Goal: Find specific fact: Find specific fact

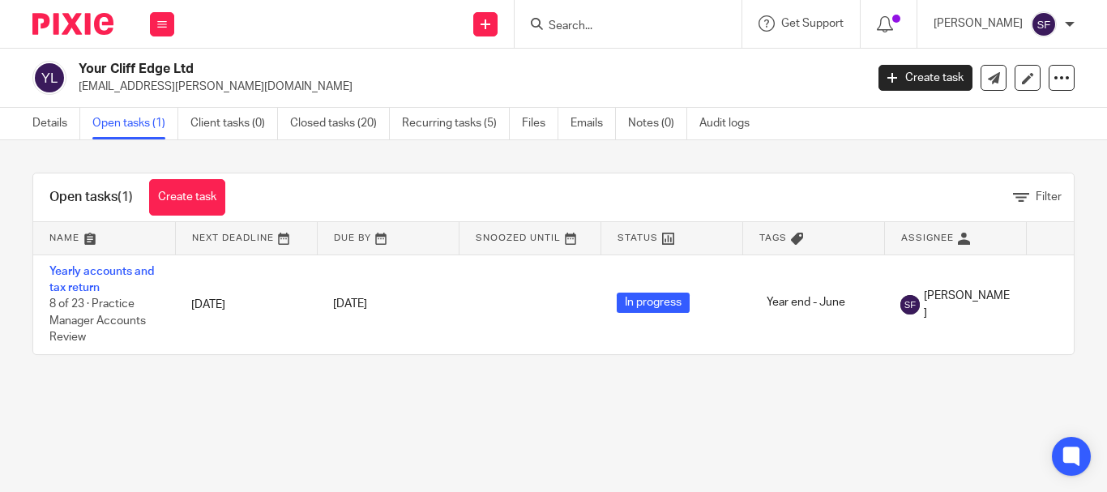
click at [645, 23] on input "Search" at bounding box center [620, 26] width 146 height 15
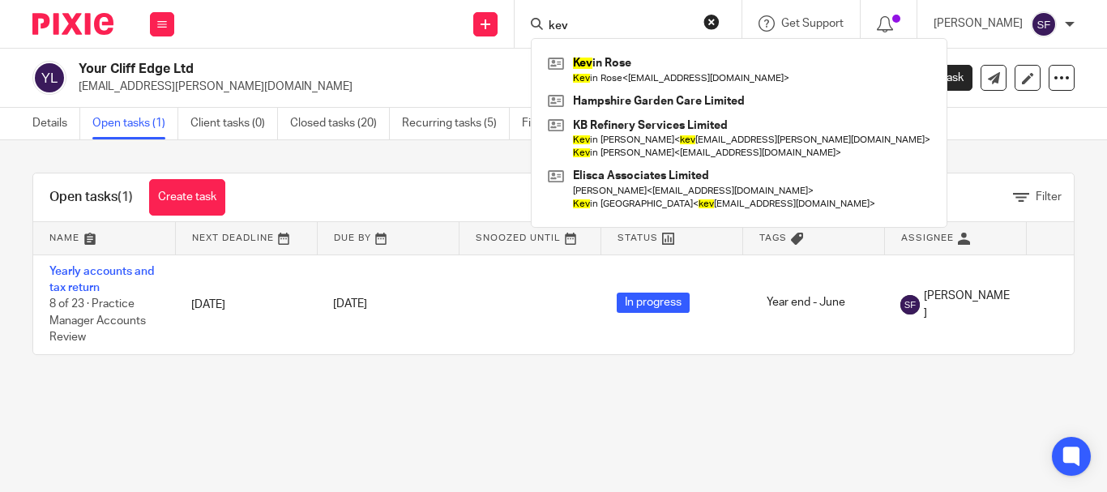
type input "kev"
drag, startPoint x: 587, startPoint y: 15, endPoint x: 543, endPoint y: 7, distance: 44.4
click at [544, 7] on div "Send new email Create task Add client kev Kev in Rose Kev in Rose < worthyclean…" at bounding box center [648, 24] width 916 height 48
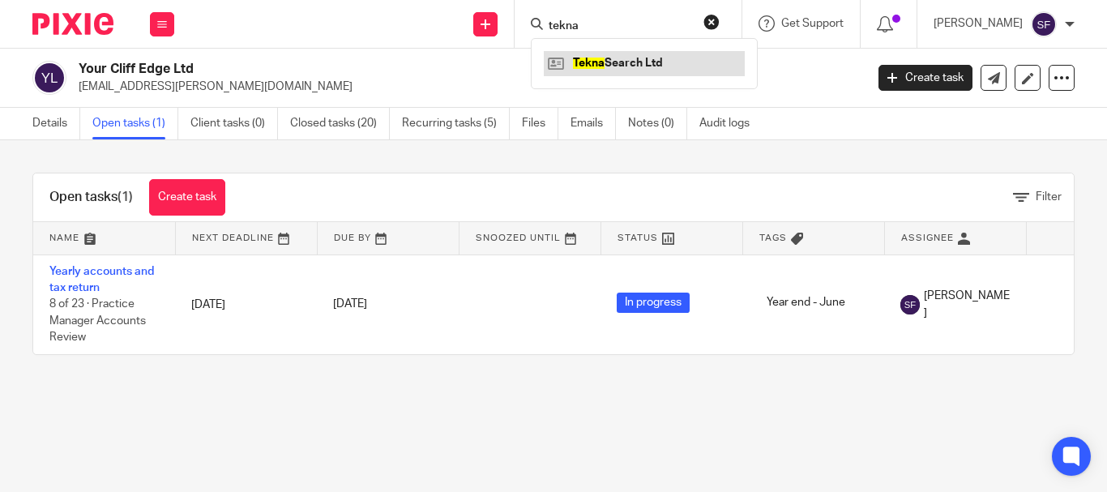
type input "tekna"
click at [626, 70] on link at bounding box center [644, 63] width 201 height 24
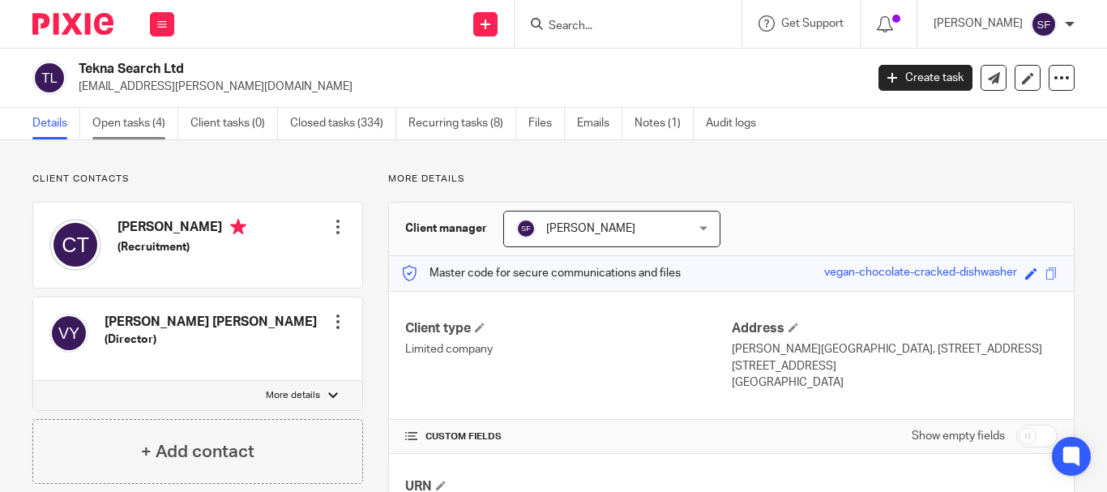
click at [138, 133] on link "Open tasks (4)" at bounding box center [135, 124] width 86 height 32
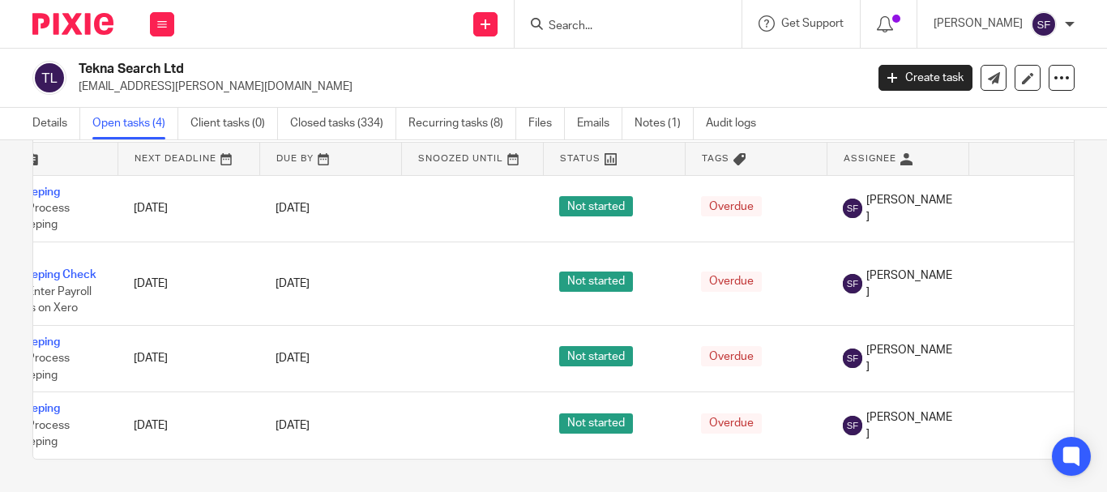
scroll to position [0, 130]
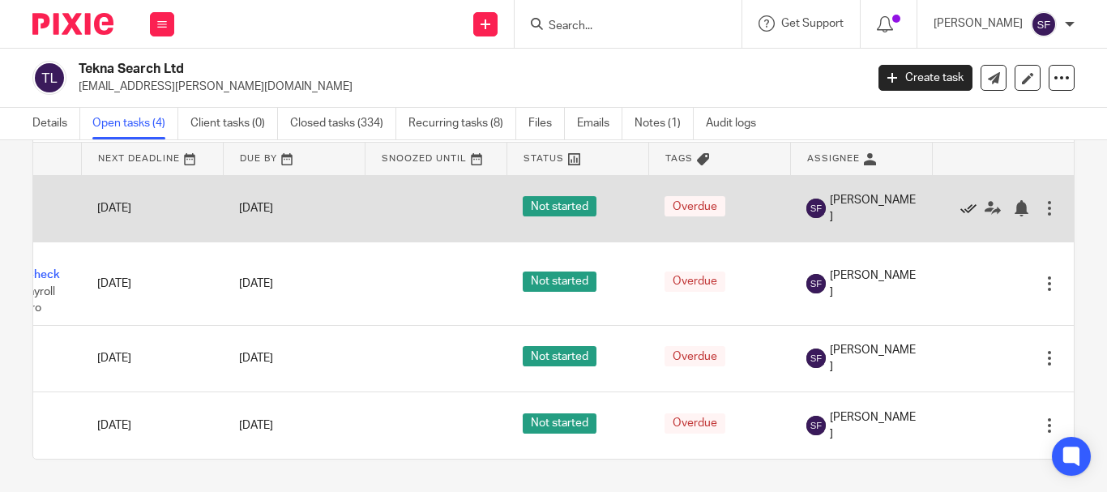
click at [960, 206] on icon at bounding box center [968, 208] width 16 height 16
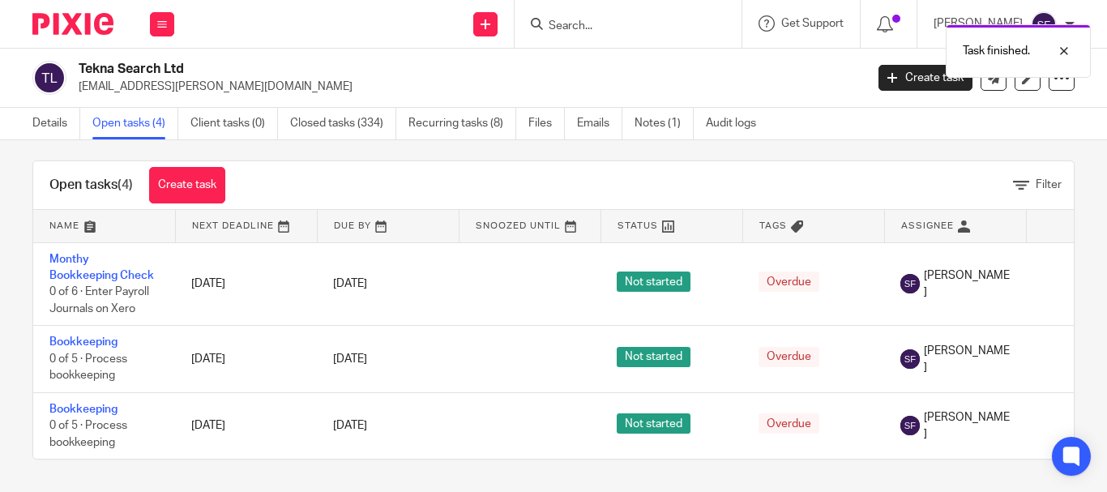
scroll to position [0, 118]
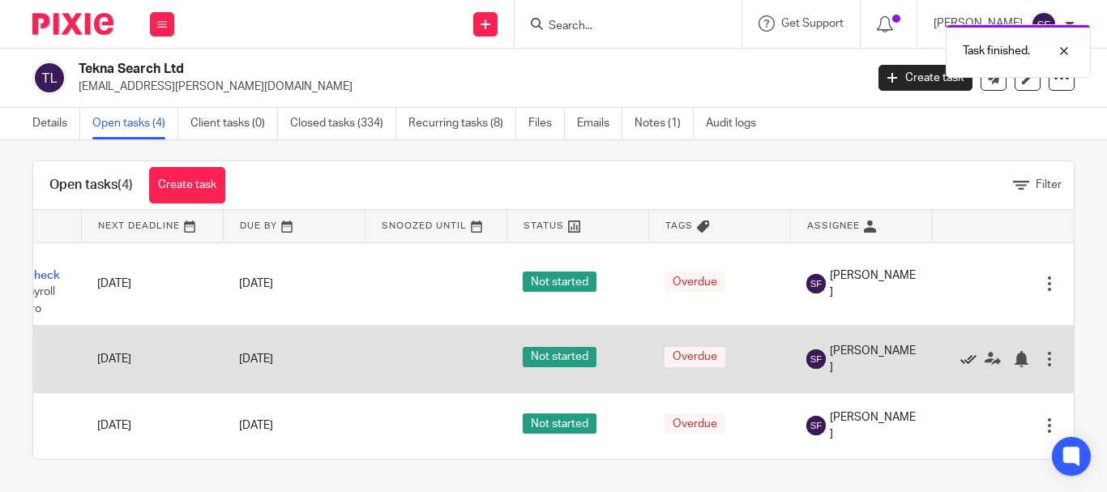
click at [960, 351] on icon at bounding box center [968, 359] width 16 height 16
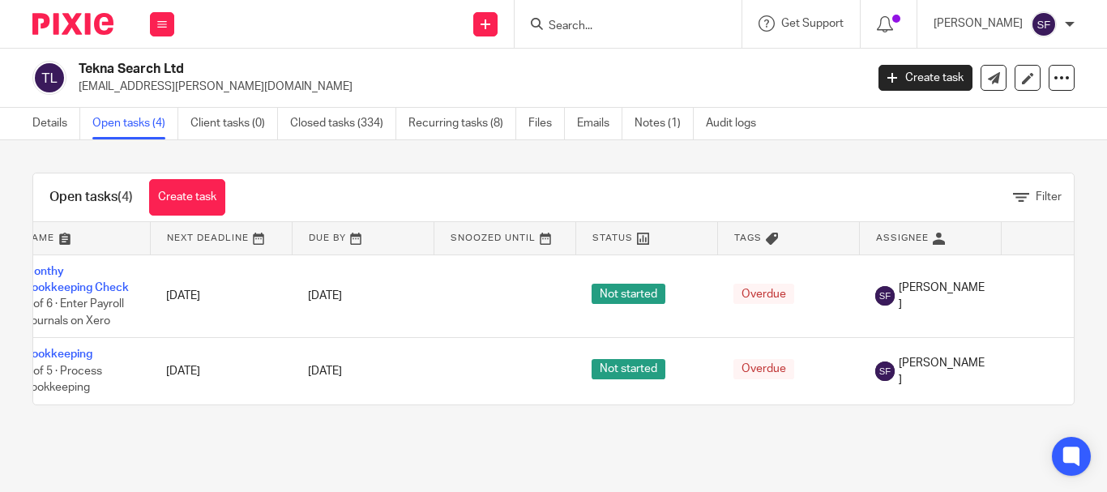
scroll to position [0, 0]
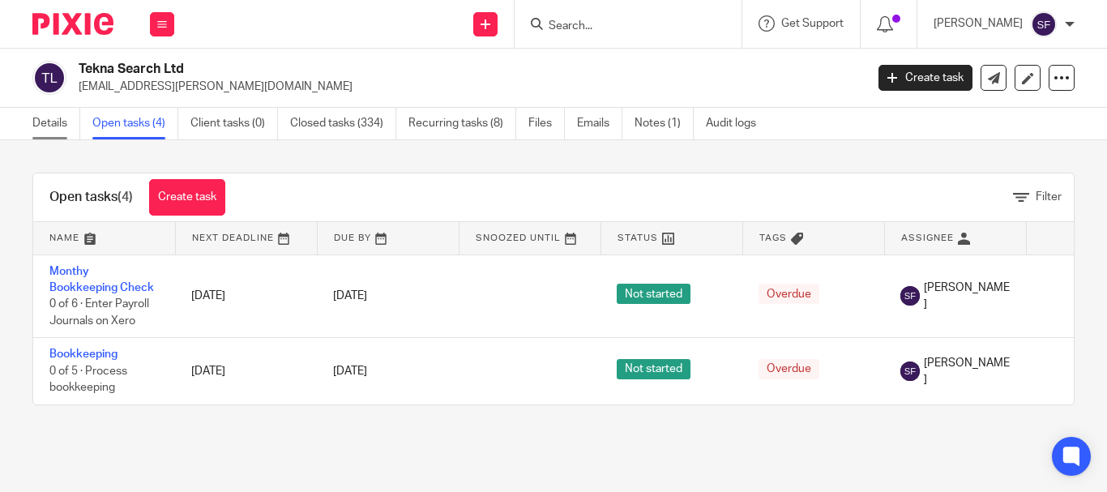
click at [66, 124] on link "Details" at bounding box center [56, 124] width 48 height 32
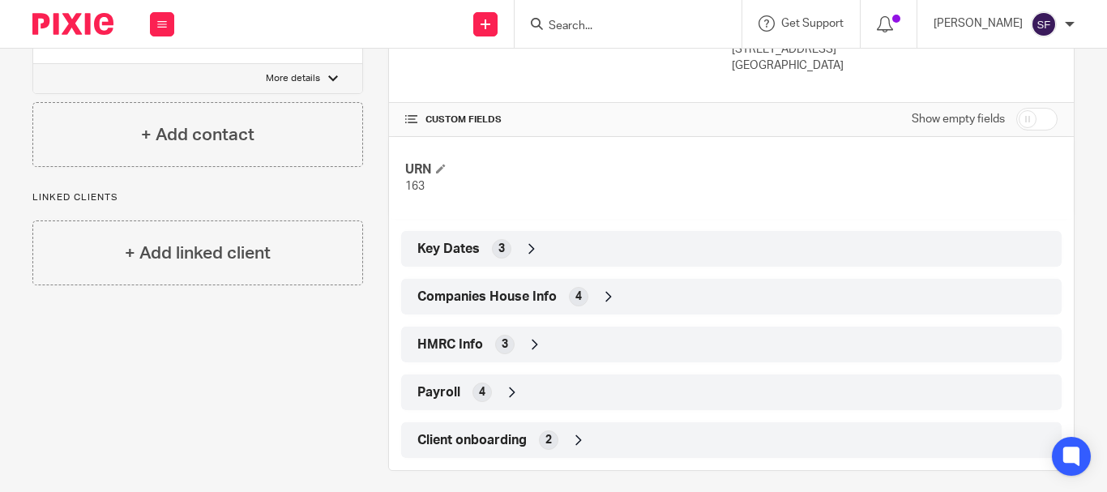
scroll to position [324, 0]
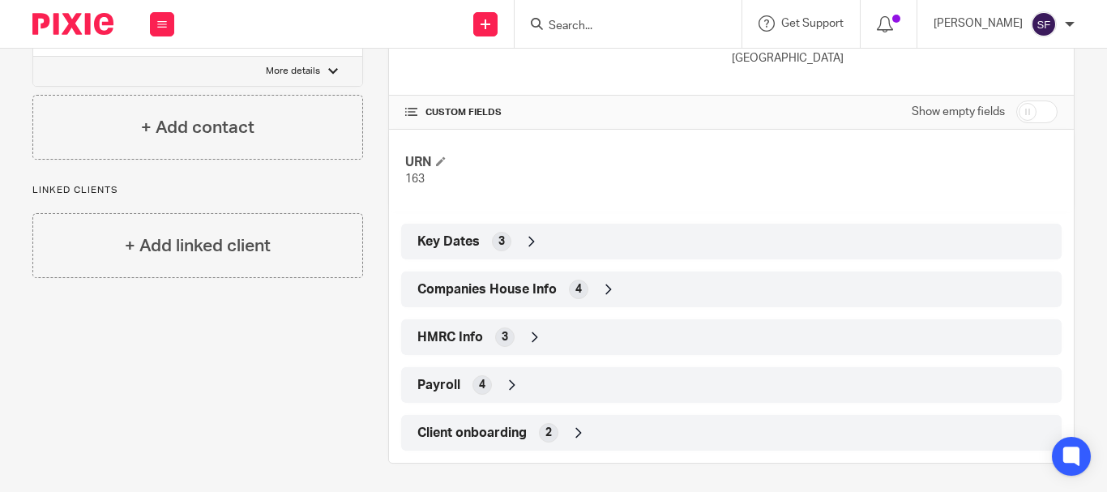
click at [536, 302] on div "Companies House Info 4" at bounding box center [731, 289] width 636 height 28
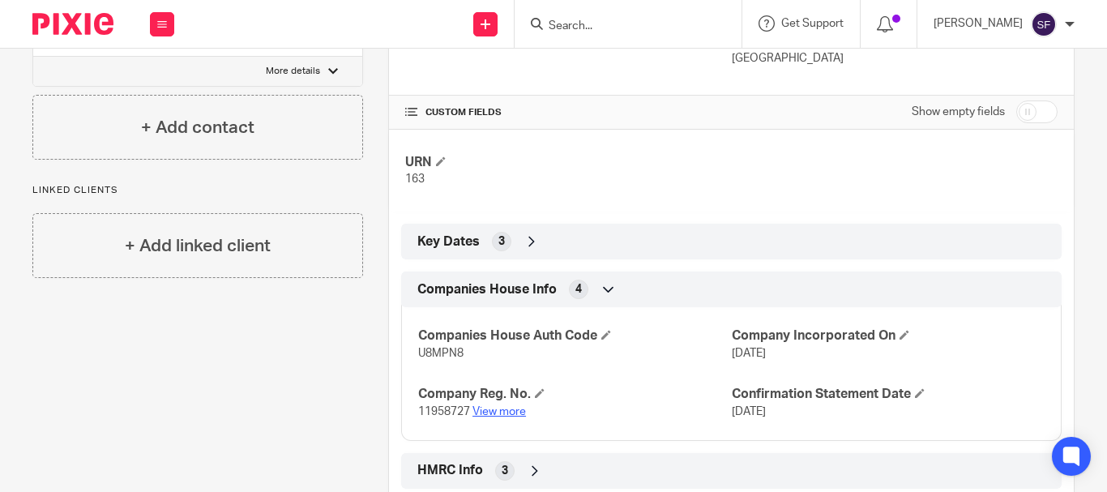
click at [495, 408] on link "View more" at bounding box center [498, 411] width 53 height 11
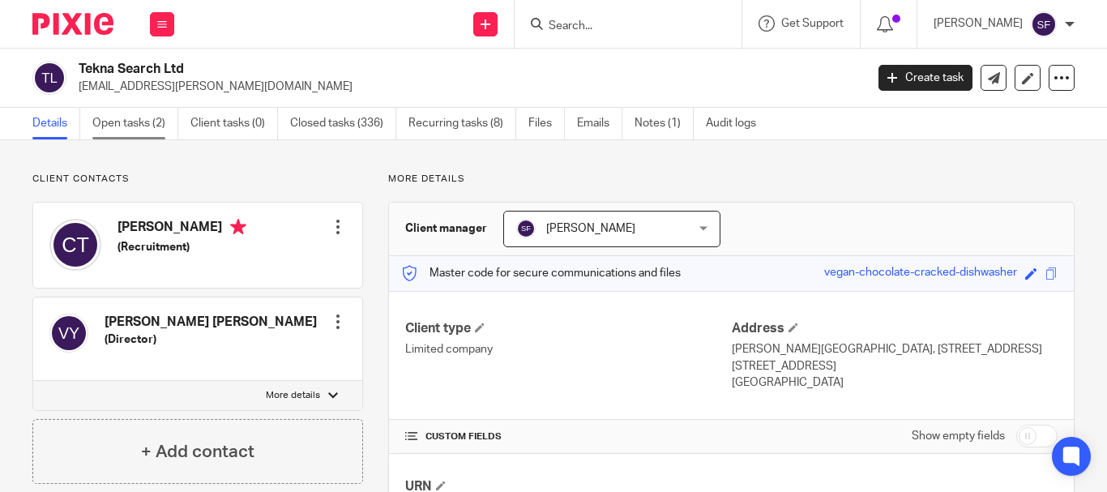
click at [127, 112] on link "Open tasks (2)" at bounding box center [135, 124] width 86 height 32
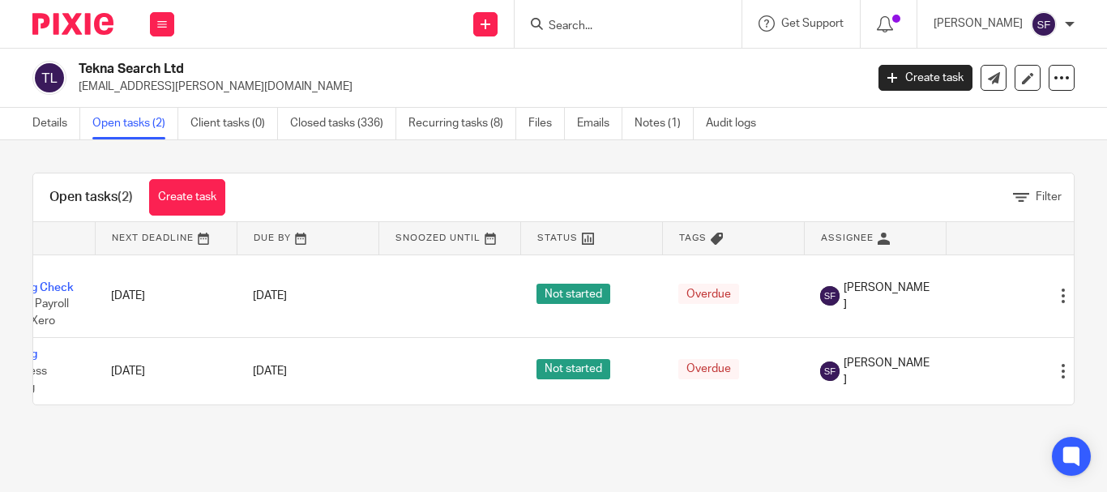
scroll to position [0, 118]
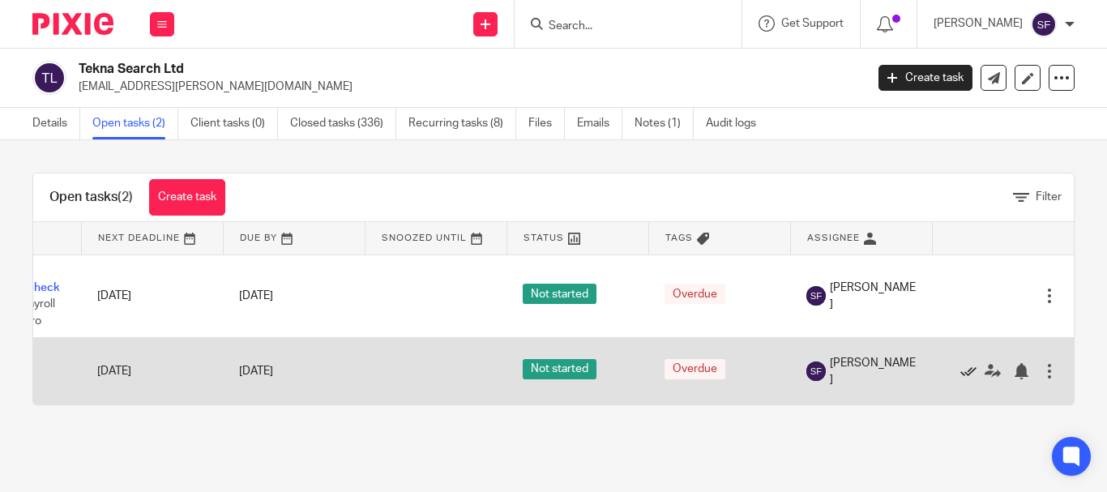
click at [960, 369] on icon at bounding box center [968, 371] width 16 height 16
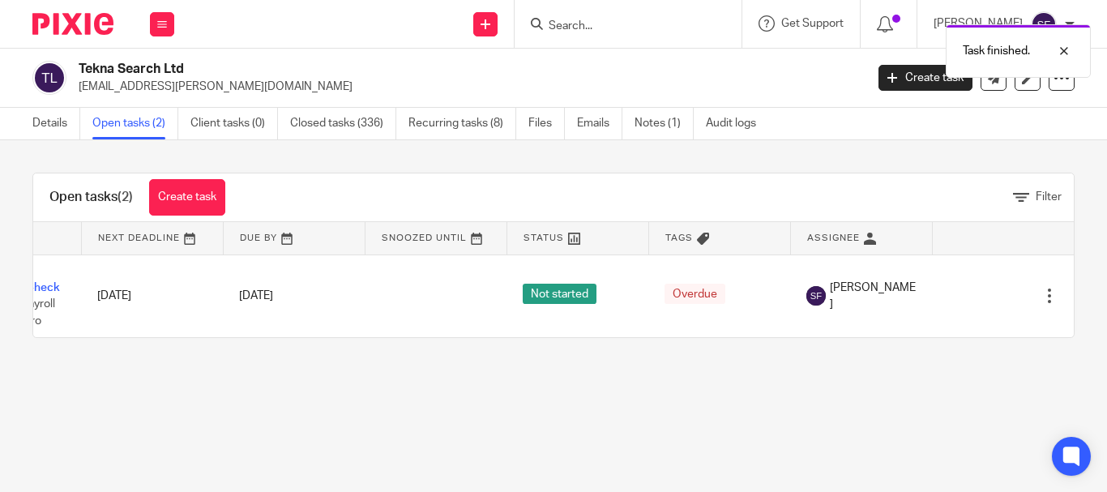
scroll to position [0, 0]
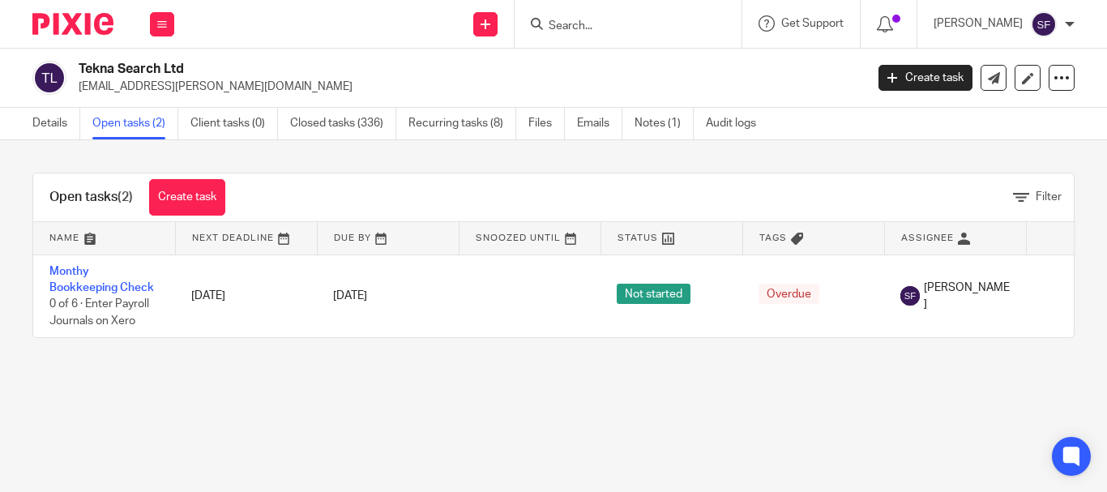
drag, startPoint x: 80, startPoint y: 70, endPoint x: 193, endPoint y: 64, distance: 112.8
click at [193, 64] on h2 "Tekna Search Ltd" at bounding box center [389, 69] width 621 height 17
copy h2 "Tekna Search Ltd"
click at [59, 125] on link "Details" at bounding box center [56, 124] width 48 height 32
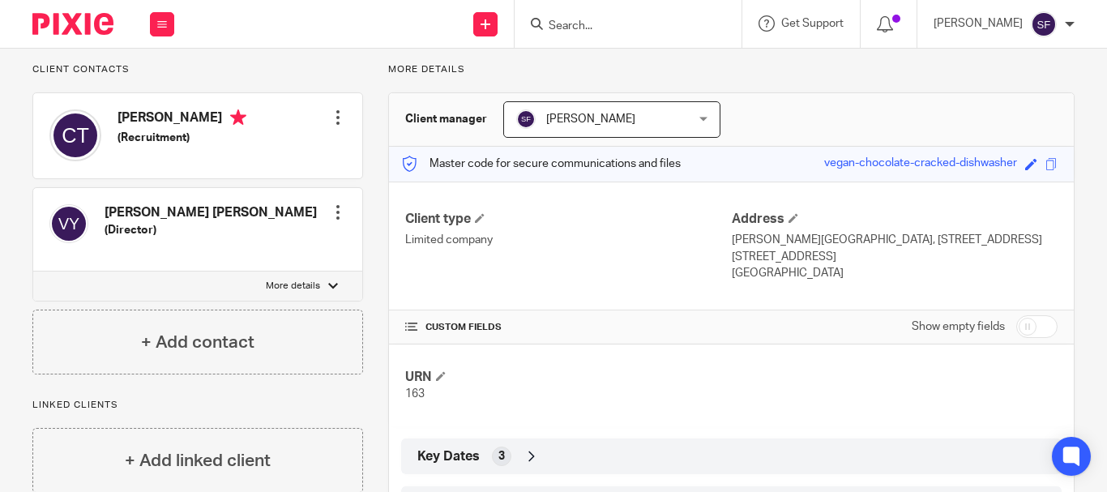
scroll to position [243, 0]
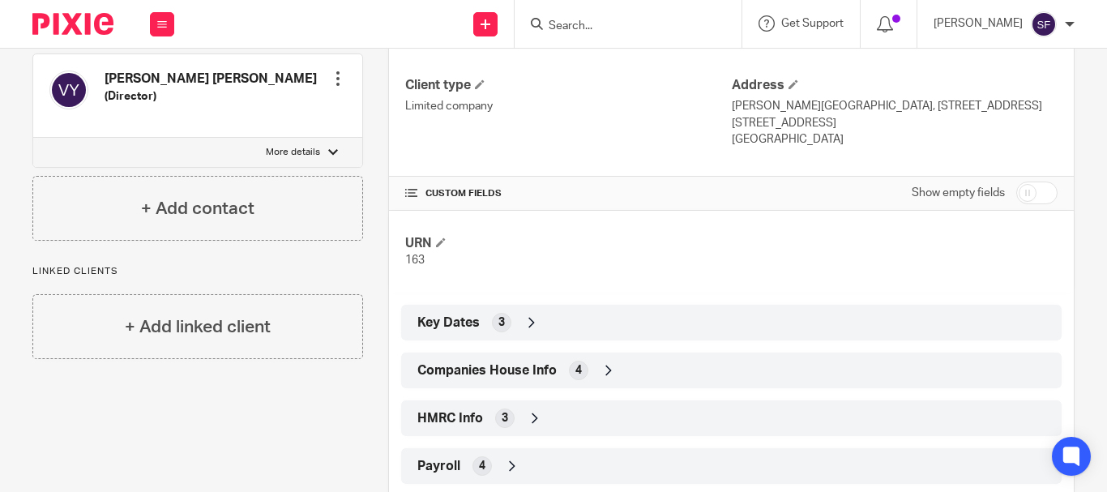
click at [530, 386] on div "Companies House Info 4" at bounding box center [731, 370] width 660 height 36
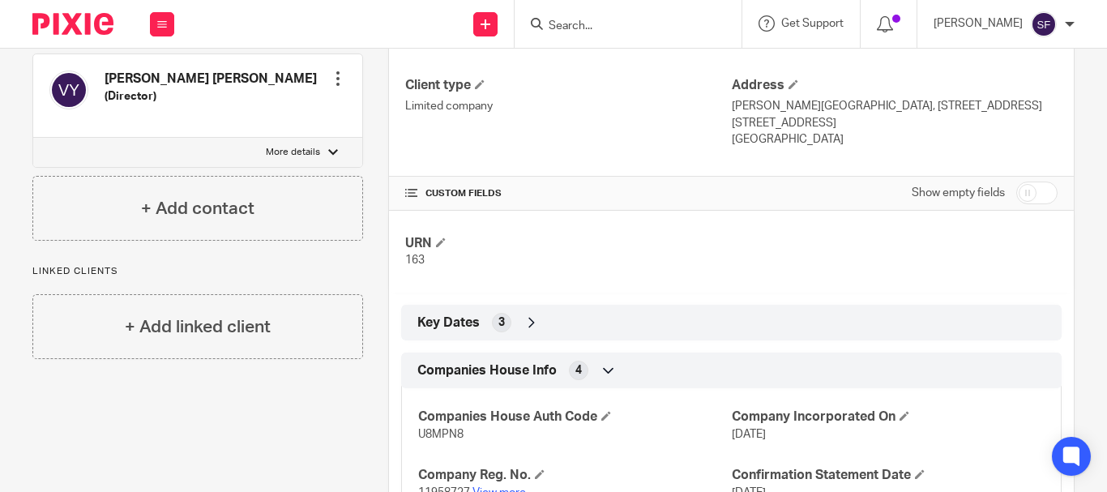
click at [528, 373] on span "Companies House Info" at bounding box center [486, 370] width 139 height 17
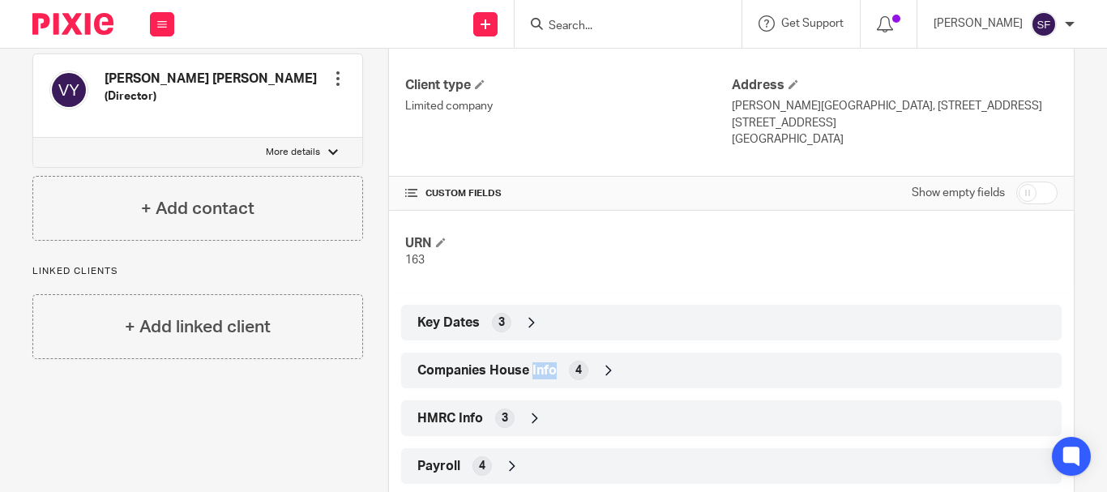
click at [528, 373] on span "Companies House Info" at bounding box center [486, 370] width 139 height 17
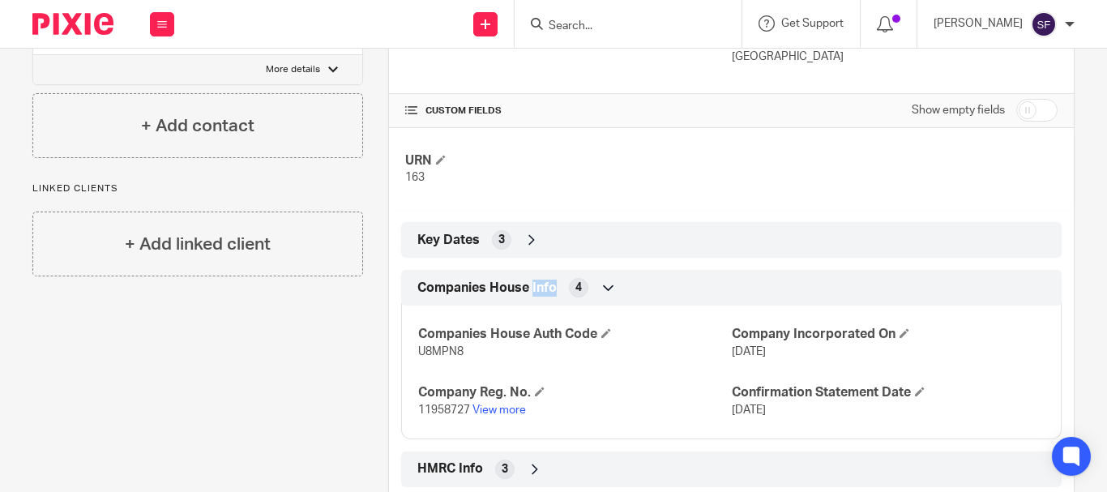
scroll to position [405, 0]
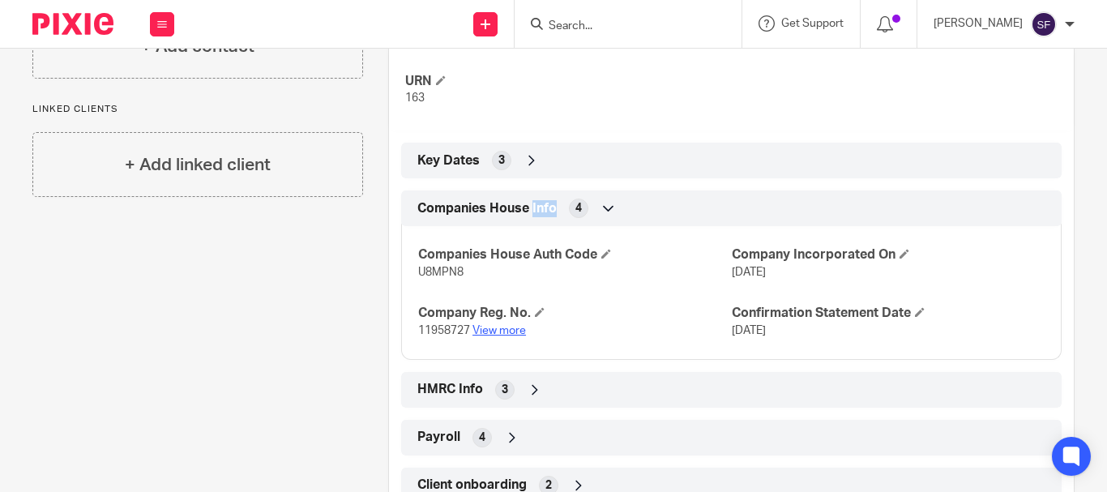
click at [504, 331] on link "View more" at bounding box center [498, 330] width 53 height 11
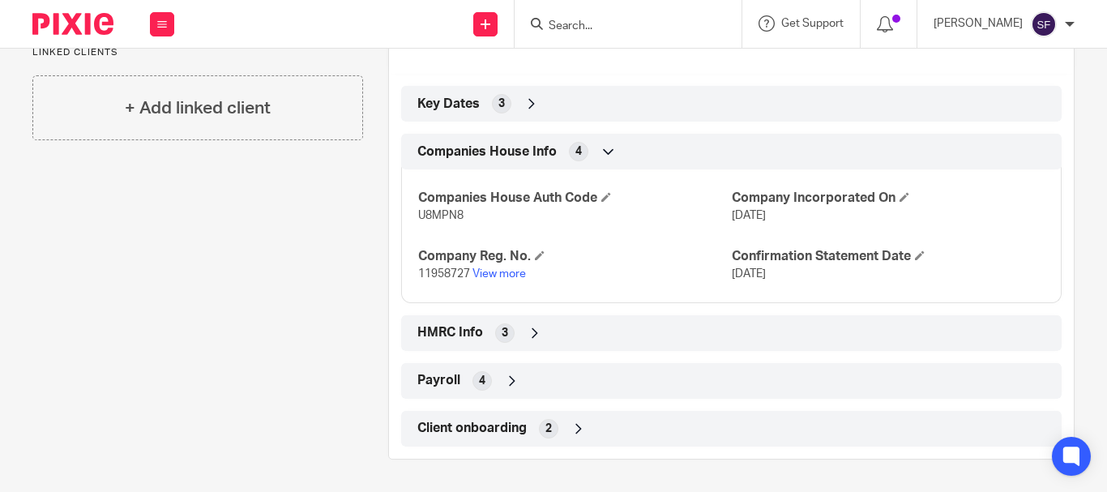
click at [512, 318] on div "HMRC Info 3" at bounding box center [731, 333] width 660 height 36
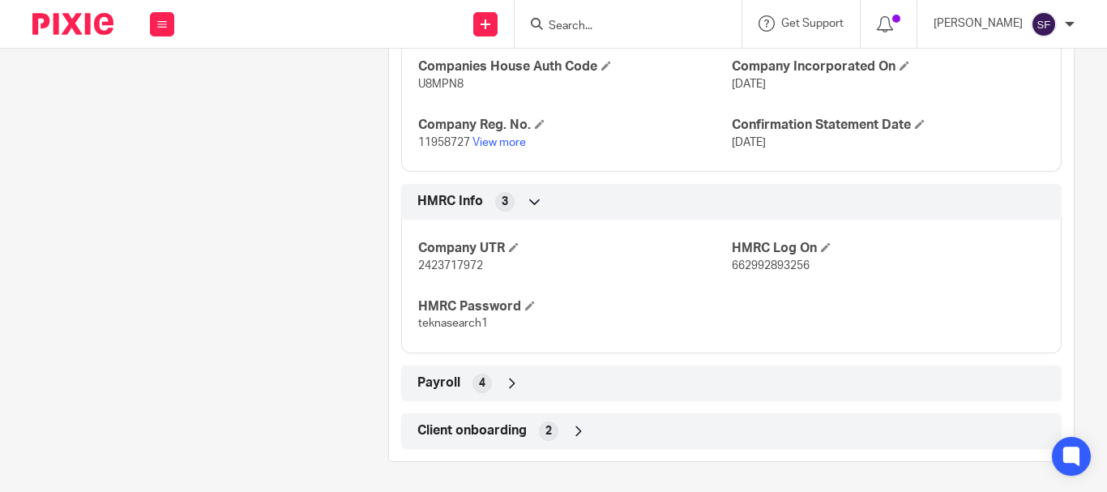
scroll to position [596, 0]
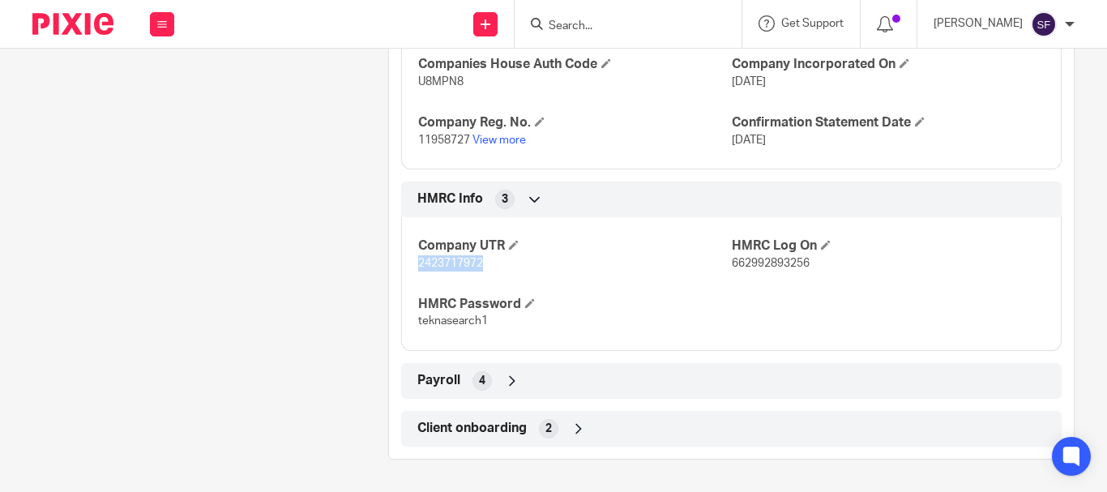
drag, startPoint x: 415, startPoint y: 262, endPoint x: 485, endPoint y: 259, distance: 69.7
click at [485, 259] on p "2423717972" at bounding box center [574, 263] width 313 height 16
copy span "2423717972"
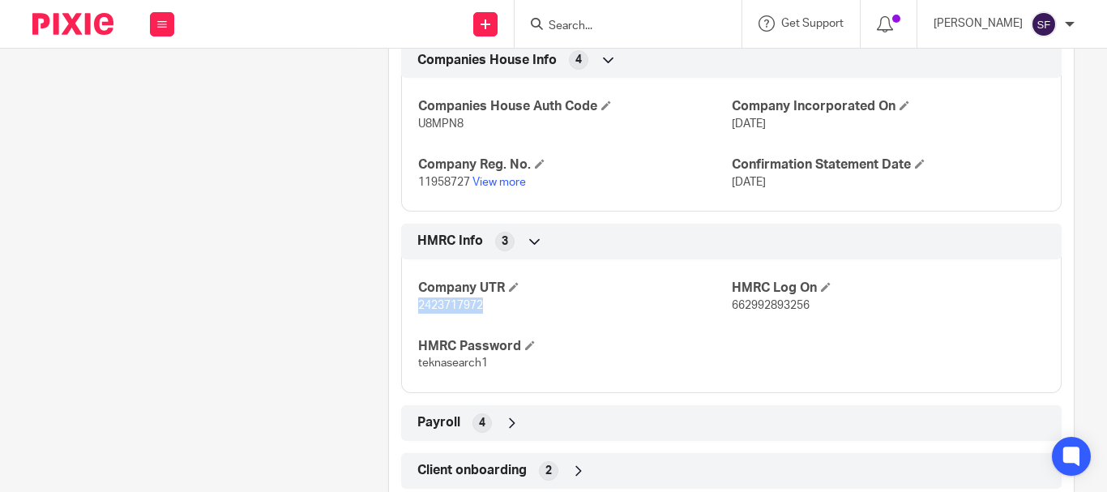
scroll to position [515, 0]
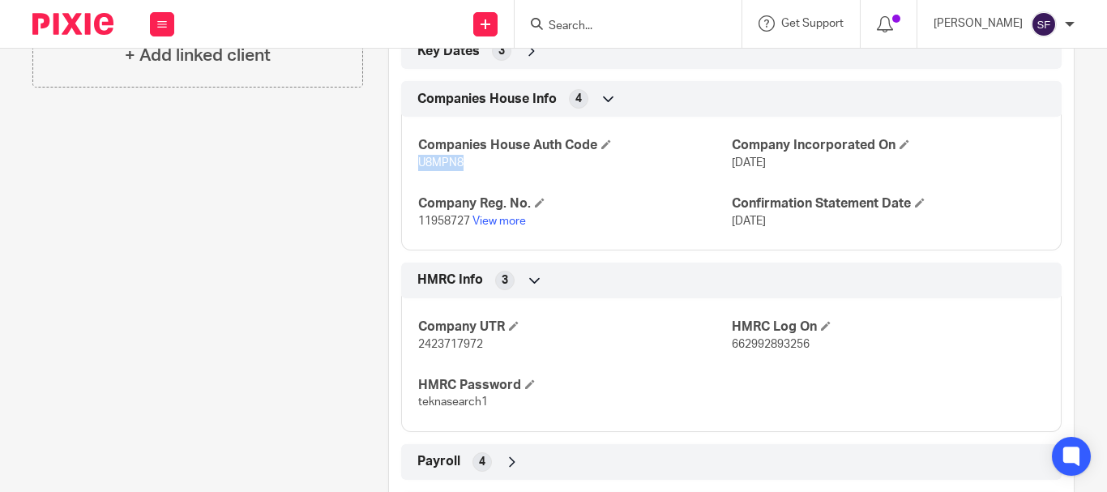
drag, startPoint x: 413, startPoint y: 156, endPoint x: 463, endPoint y: 169, distance: 51.1
click at [463, 169] on div "Companies House Auth Code U8MPN8 Company Incorporated On 23 Apr 2019 Company Re…" at bounding box center [731, 178] width 660 height 146
copy span "U8MPN8"
click at [500, 221] on link "View more" at bounding box center [498, 221] width 53 height 11
copy span "U8MPN8"
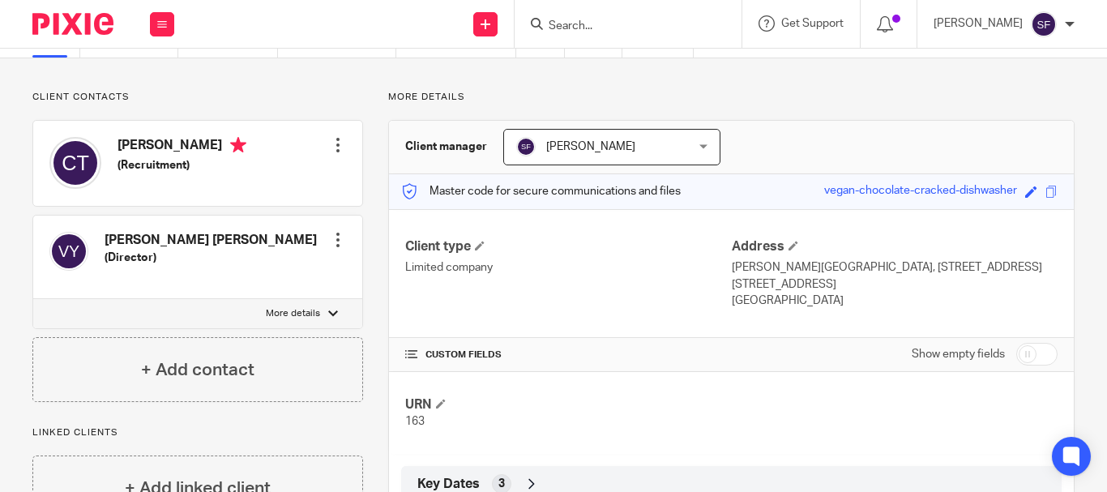
scroll to position [0, 0]
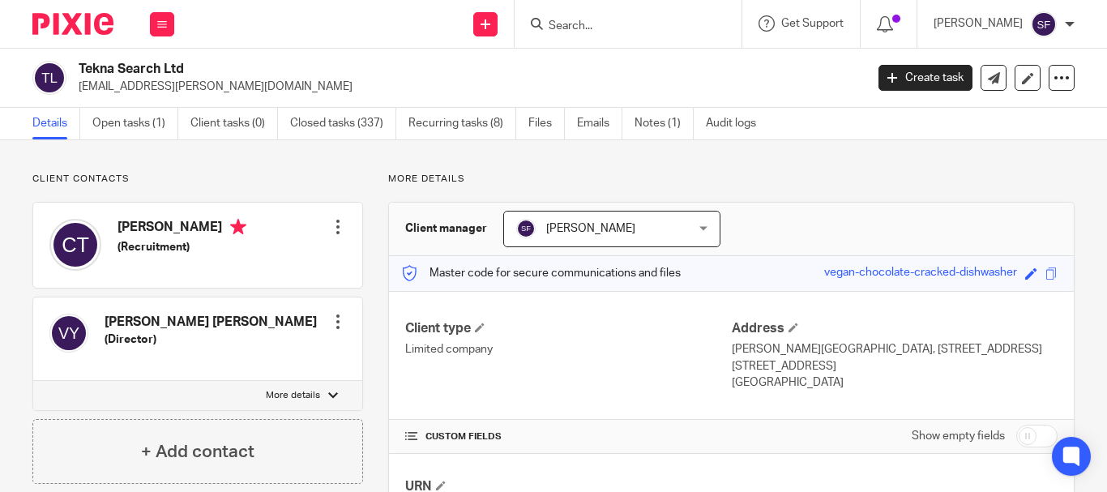
click at [618, 9] on div at bounding box center [628, 24] width 227 height 48
click at [630, 28] on input "Search" at bounding box center [620, 26] width 146 height 15
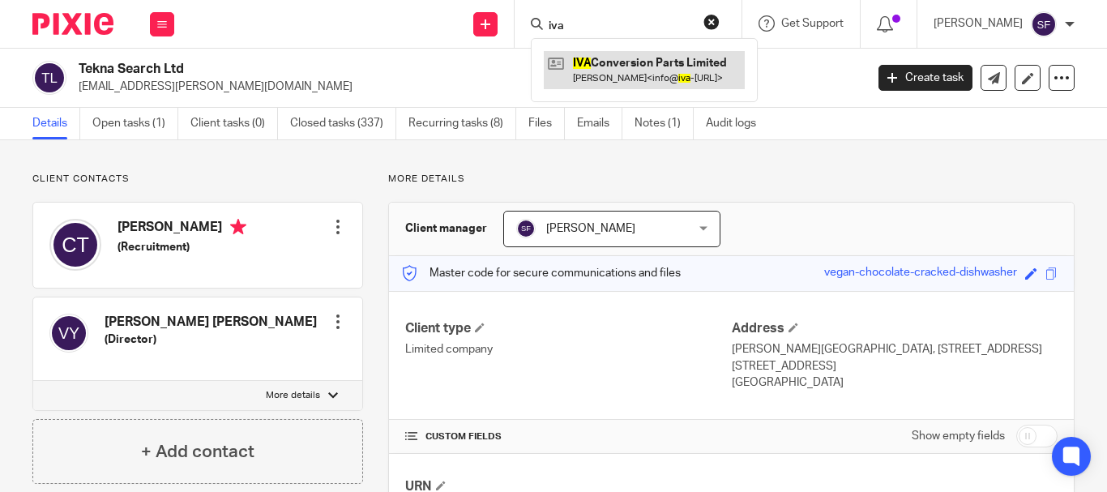
type input "iva"
click at [647, 87] on link at bounding box center [644, 69] width 201 height 37
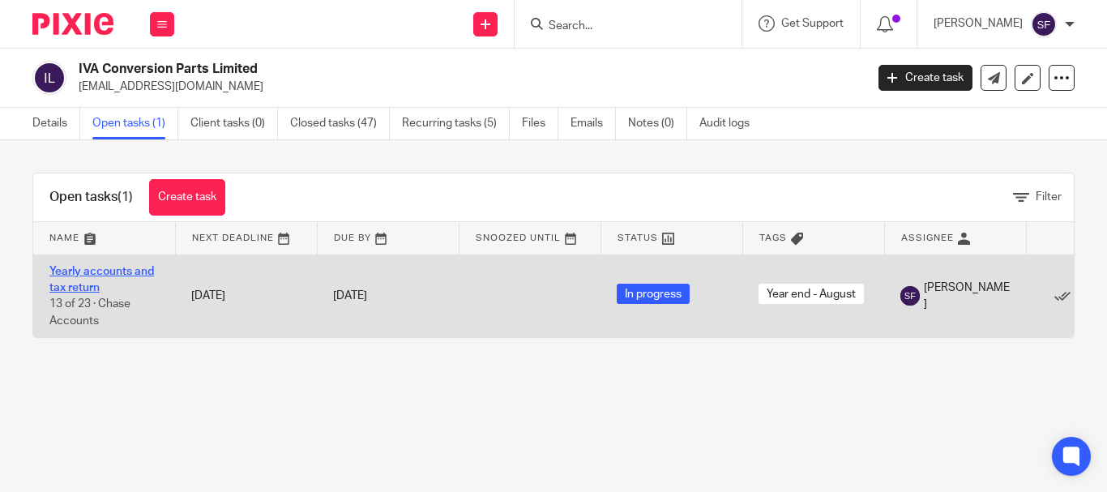
click at [120, 267] on link "Yearly accounts and tax return" at bounding box center [101, 280] width 105 height 28
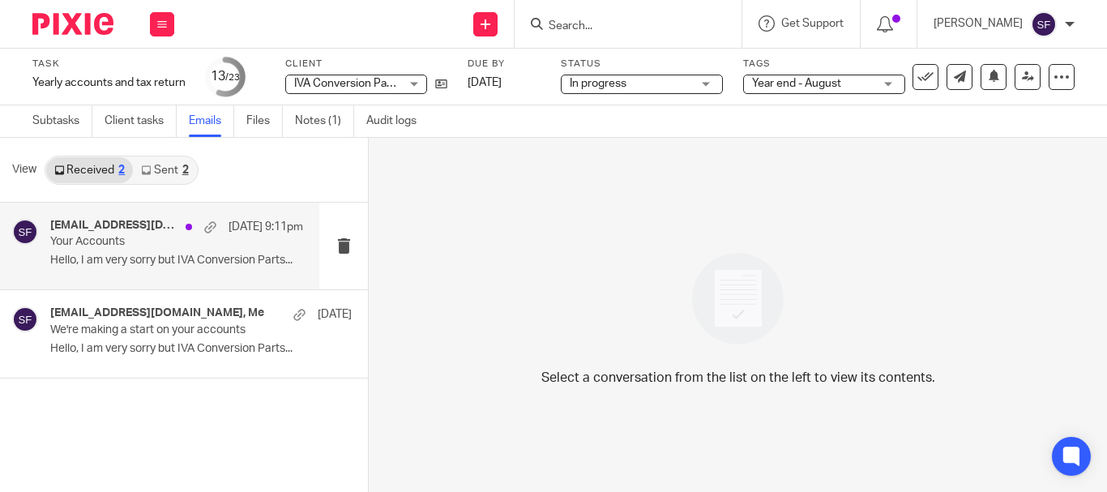
click at [166, 241] on p "Your Accounts" at bounding box center [151, 242] width 203 height 14
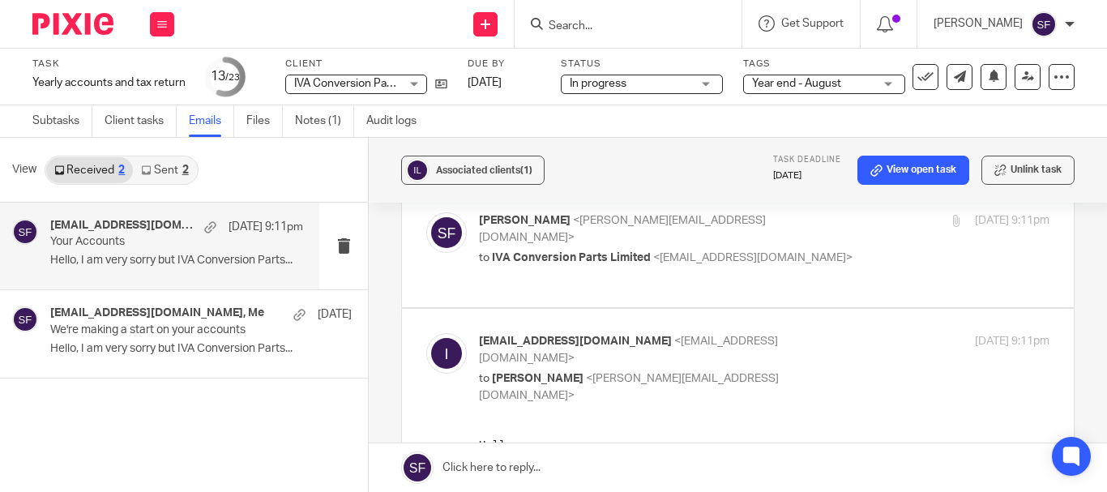
scroll to position [162, 0]
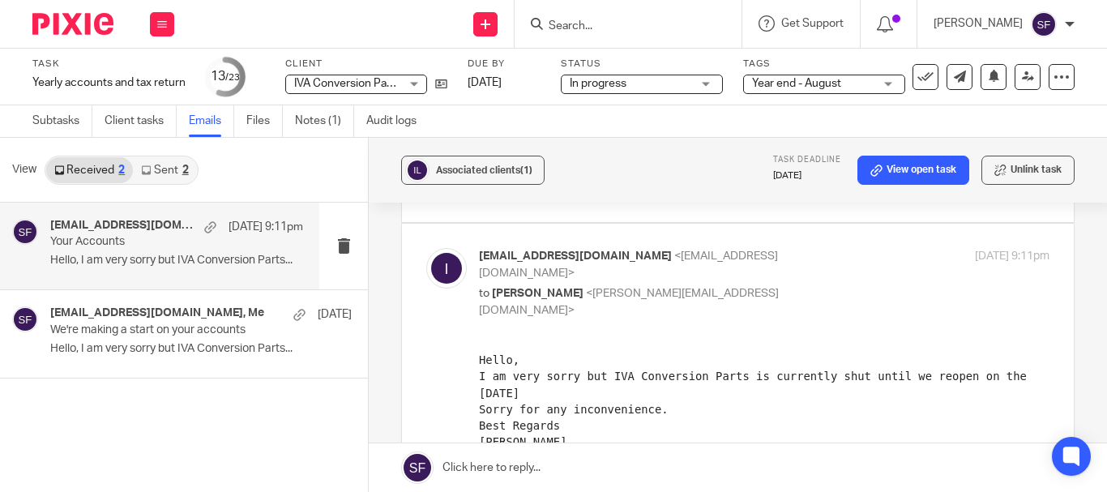
click at [655, 32] on input "Search" at bounding box center [620, 26] width 146 height 15
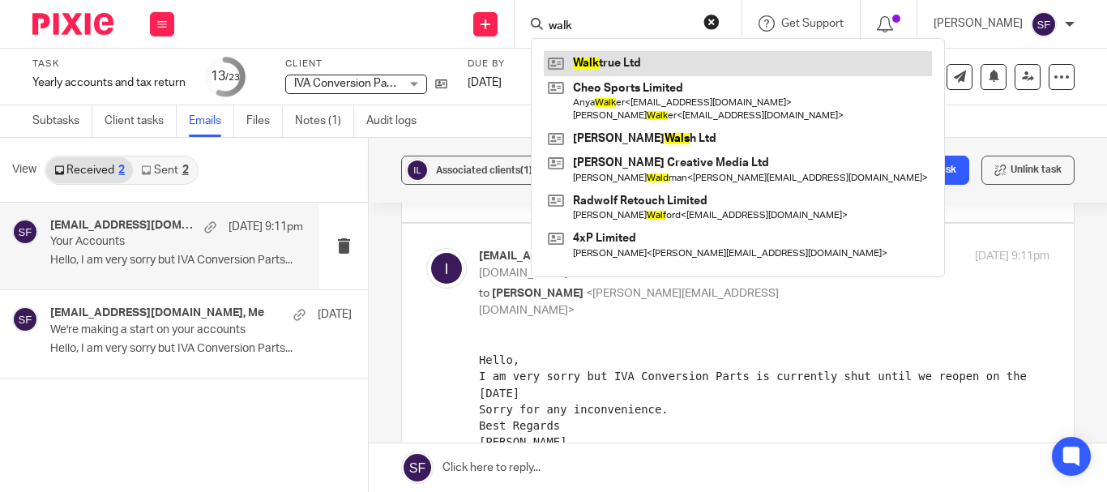
type input "walk"
click at [662, 61] on link at bounding box center [738, 63] width 388 height 24
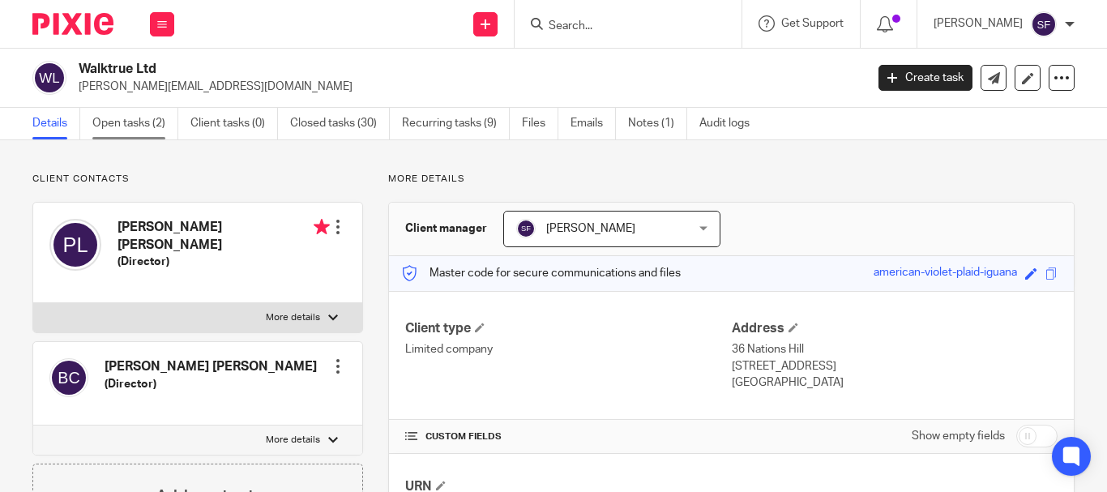
click at [126, 122] on link "Open tasks (2)" at bounding box center [135, 124] width 86 height 32
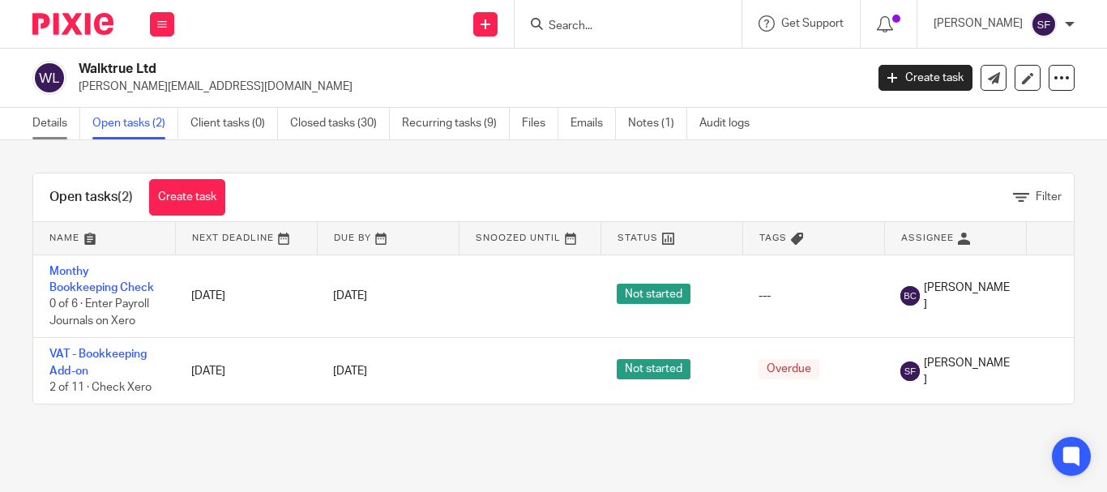
click at [57, 135] on link "Details" at bounding box center [56, 124] width 48 height 32
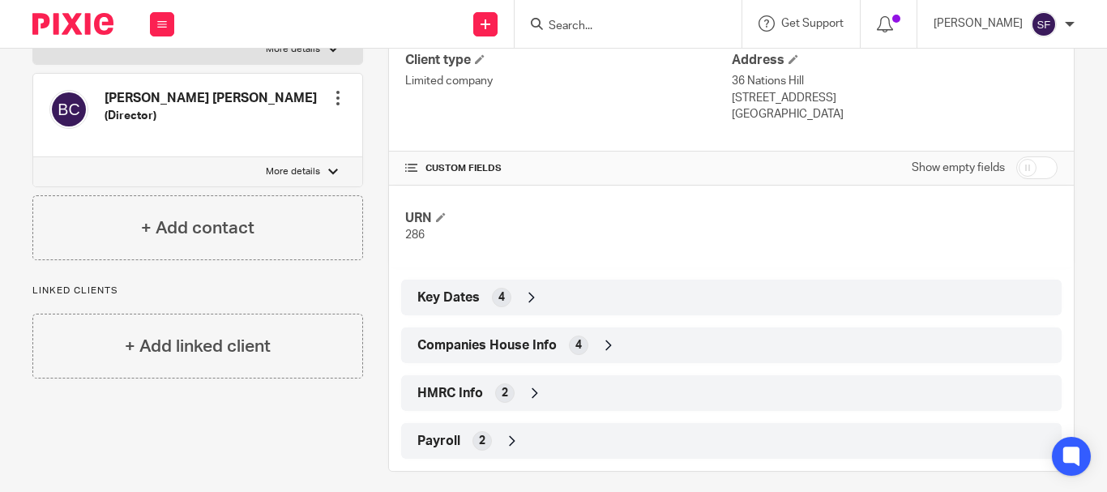
scroll to position [280, 0]
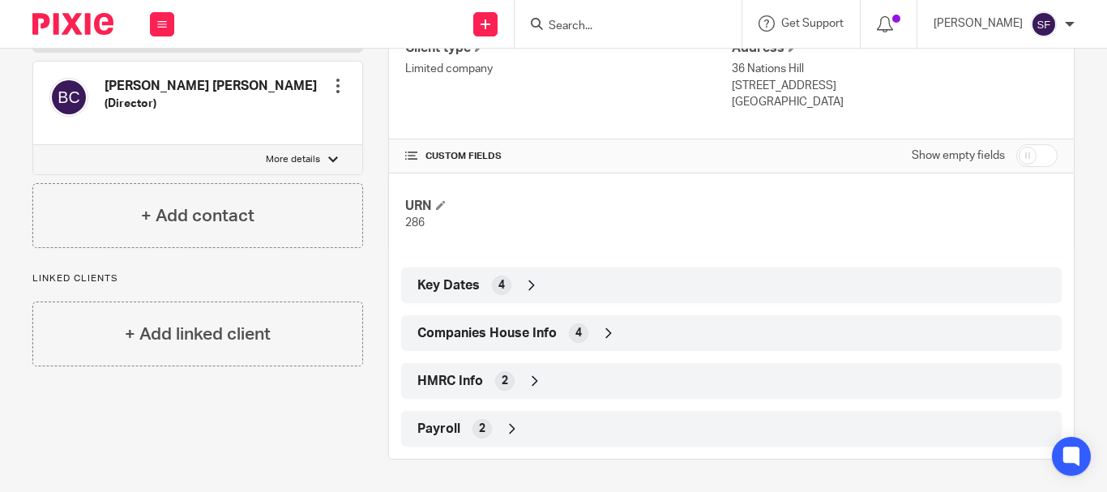
click at [589, 334] on div "Companies House Info 4" at bounding box center [731, 333] width 636 height 28
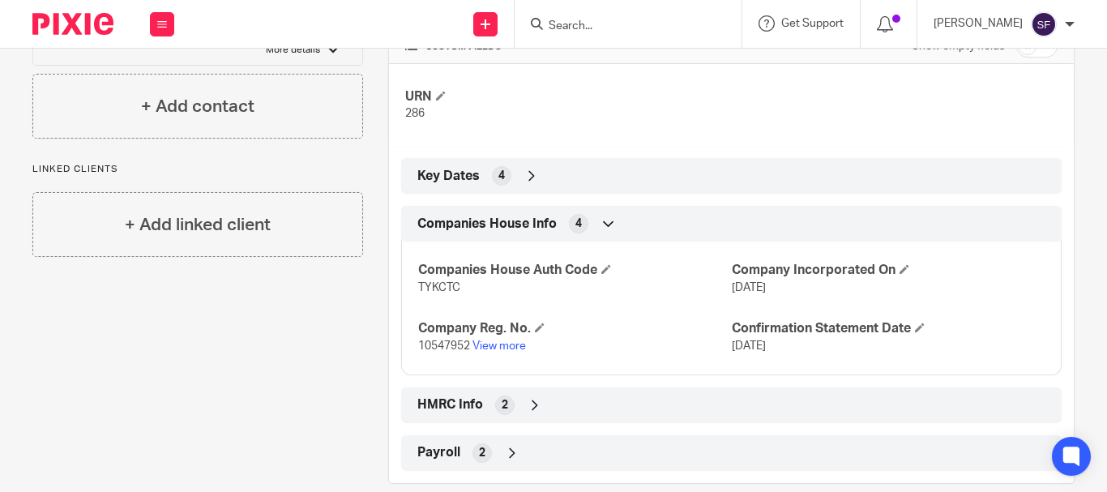
scroll to position [414, 0]
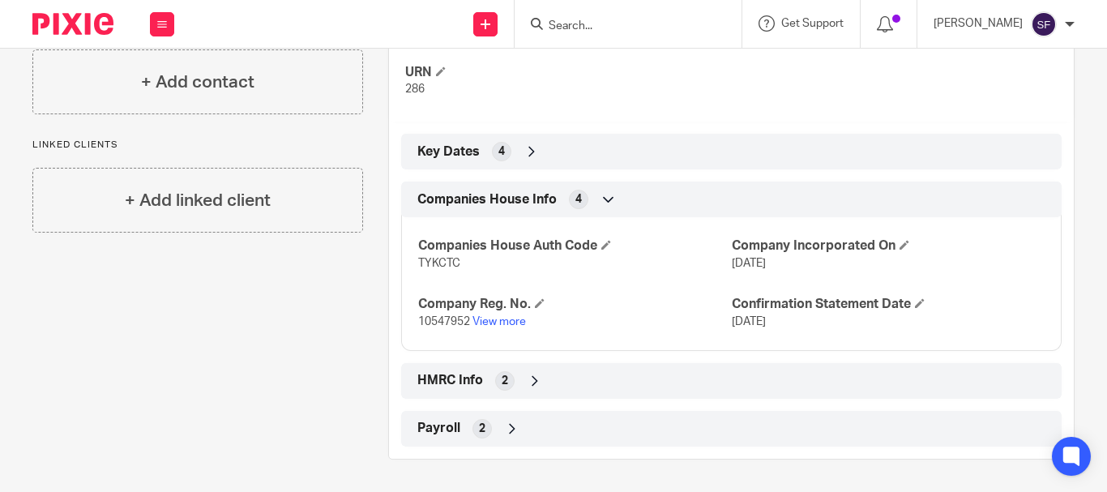
click at [493, 328] on p "10547952 View more" at bounding box center [574, 322] width 313 height 16
click at [492, 321] on link "View more" at bounding box center [498, 321] width 53 height 11
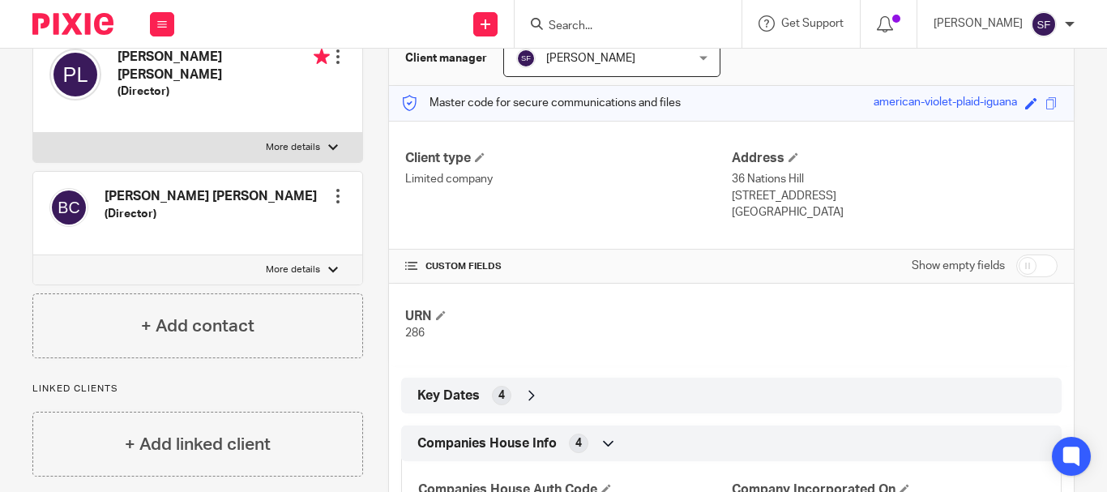
scroll to position [0, 0]
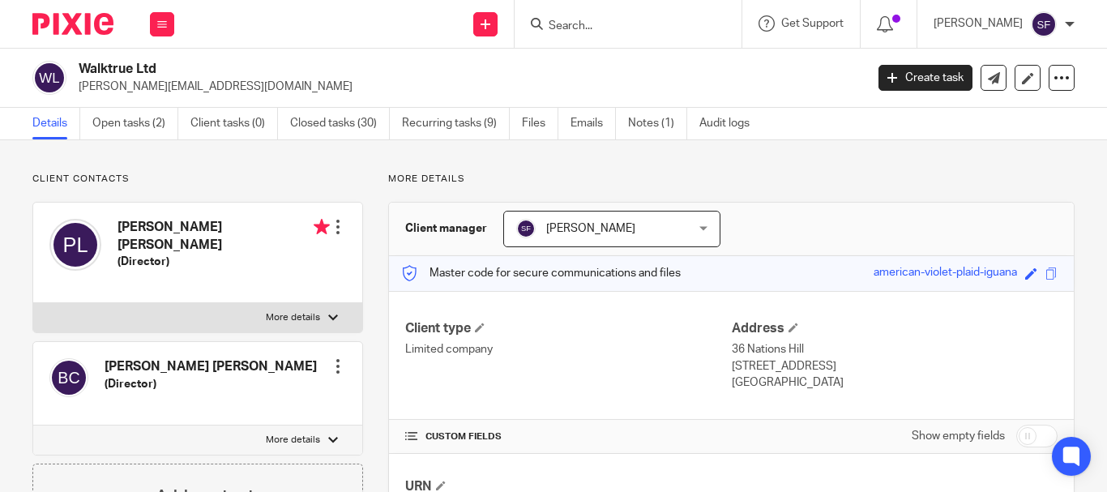
click at [630, 23] on input "Search" at bounding box center [620, 26] width 146 height 15
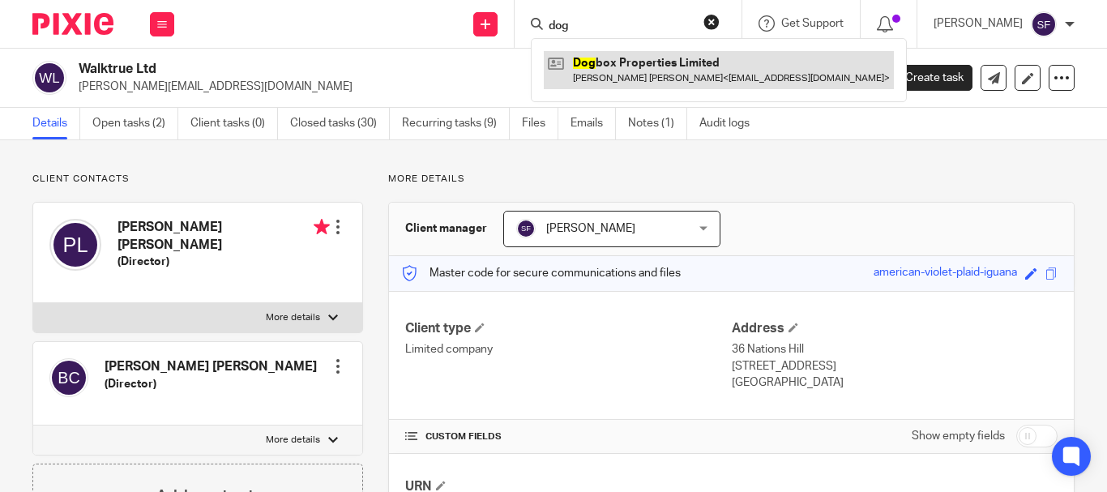
type input "dog"
click at [642, 74] on link at bounding box center [719, 69] width 350 height 37
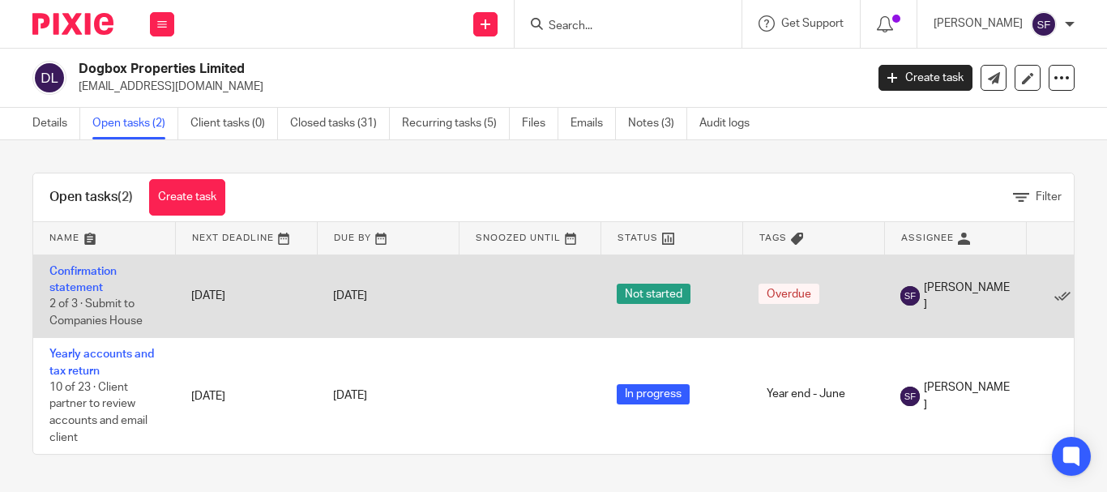
scroll to position [7, 0]
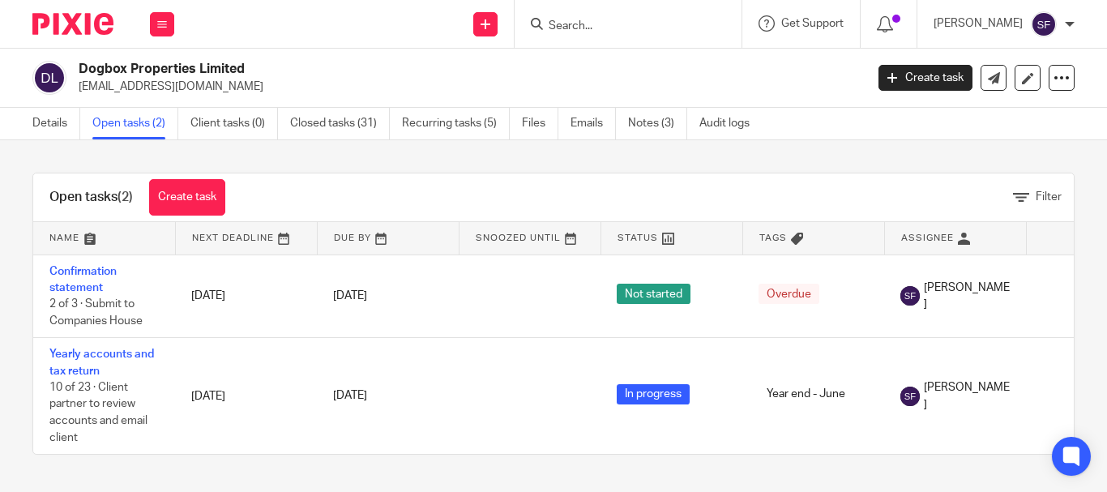
click at [43, 106] on div "Dogbox Properties Limited [EMAIL_ADDRESS][DOMAIN_NAME] Create task Update from …" at bounding box center [553, 78] width 1107 height 59
click at [66, 134] on link "Details" at bounding box center [56, 124] width 48 height 32
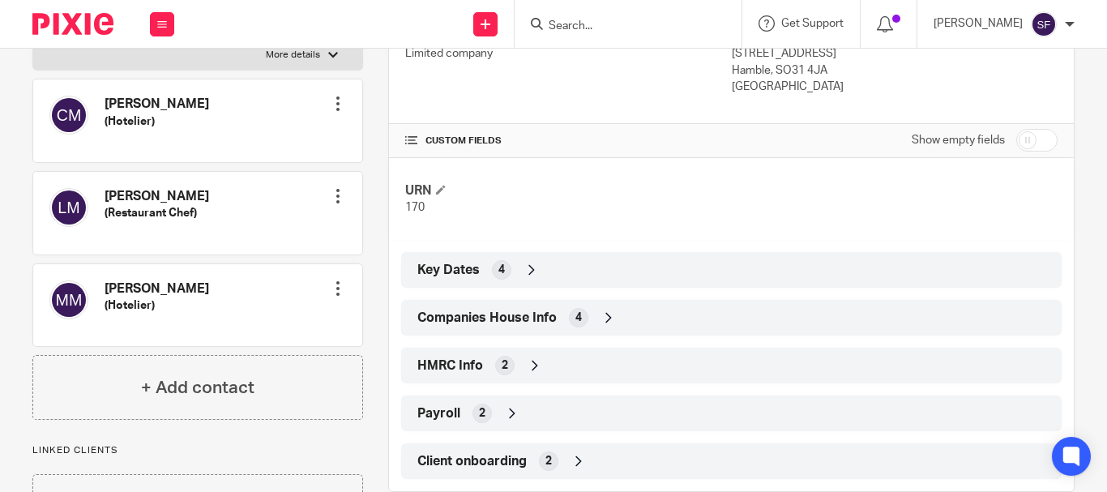
scroll to position [324, 0]
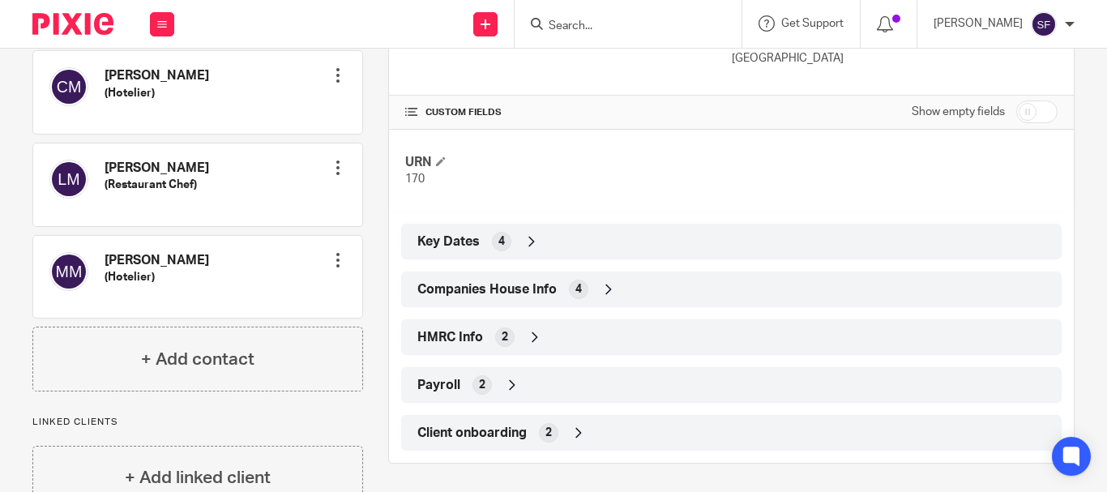
click at [615, 288] on div "Companies House Info 4" at bounding box center [731, 289] width 636 height 28
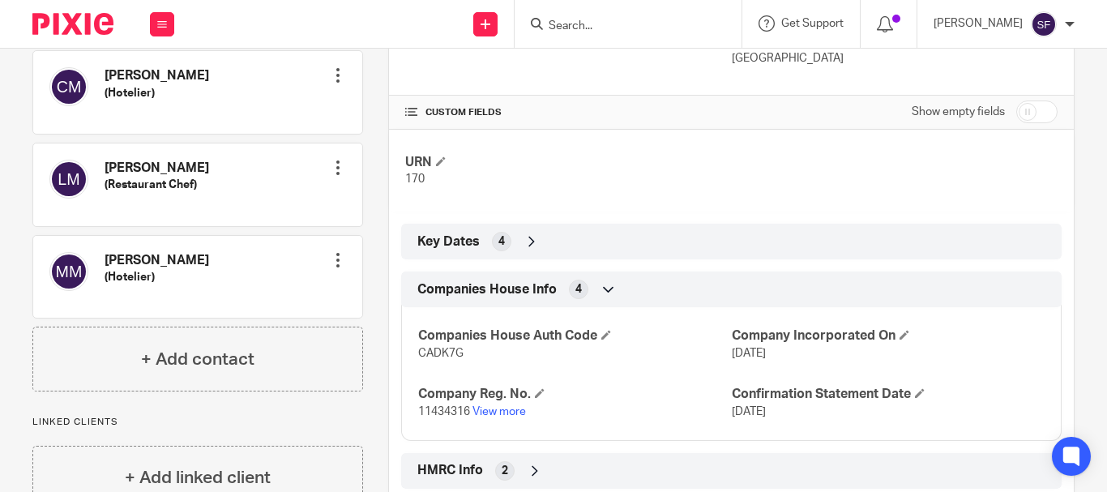
click at [503, 404] on p "11434316 View more" at bounding box center [574, 412] width 313 height 16
click at [504, 413] on link "View more" at bounding box center [498, 411] width 53 height 11
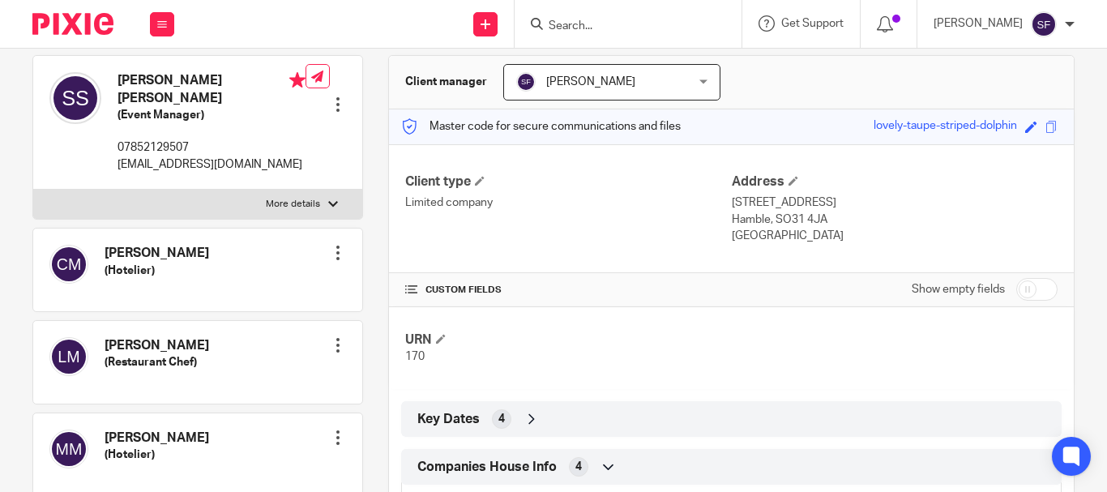
scroll to position [0, 0]
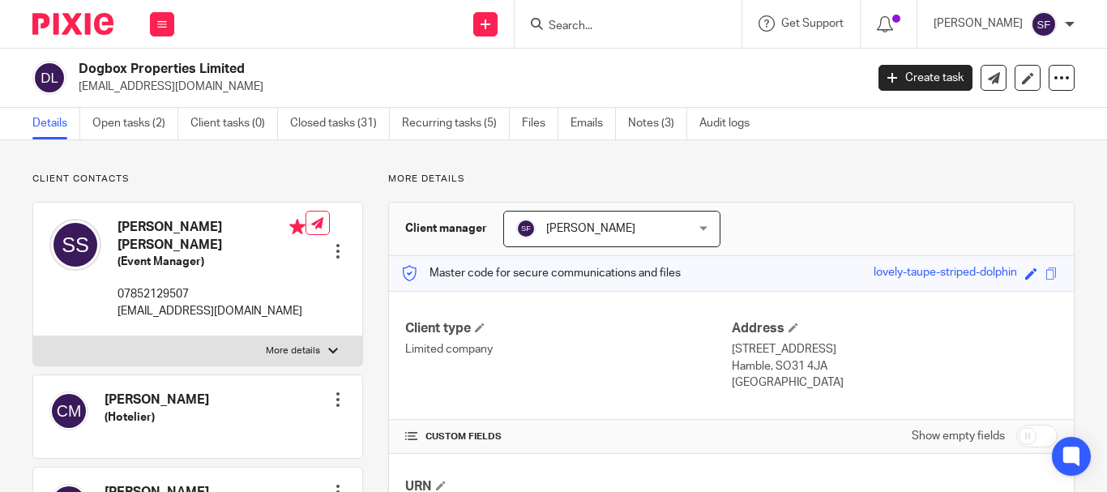
drag, startPoint x: 81, startPoint y: 70, endPoint x: 257, endPoint y: 75, distance: 175.9
click at [257, 75] on h2 "Dogbox Properties Limited" at bounding box center [389, 69] width 621 height 17
copy h2 "Dogbox Properties Limited"
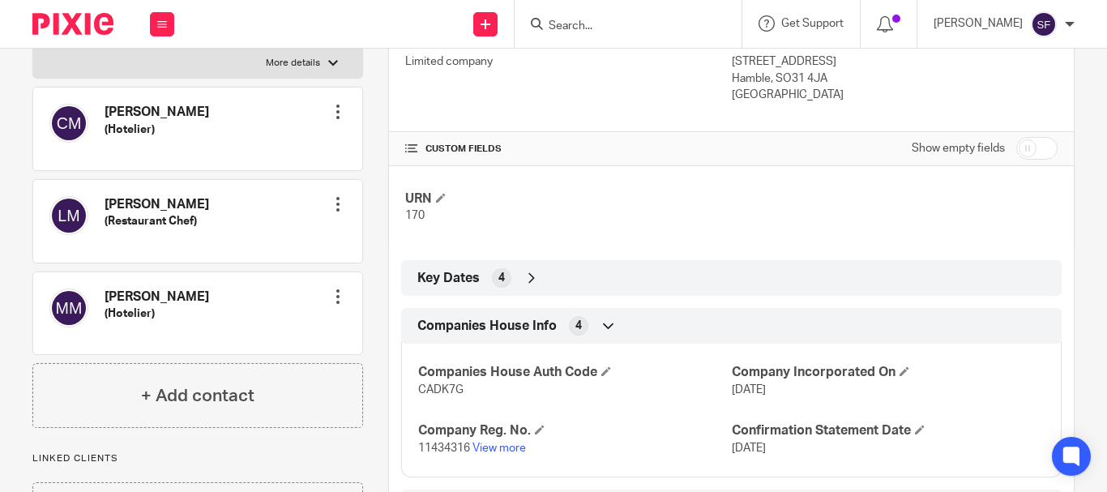
scroll to position [324, 0]
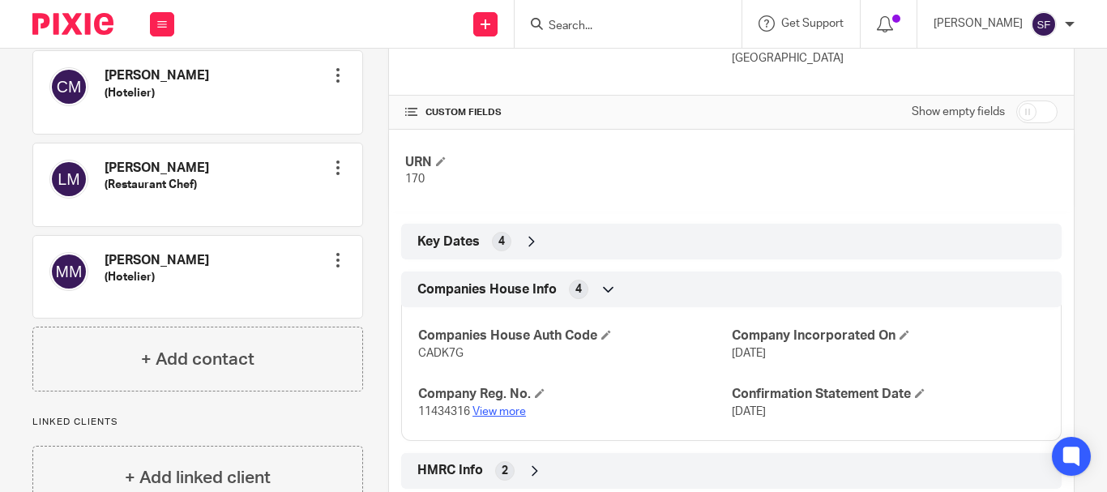
click at [481, 414] on link "View more" at bounding box center [498, 411] width 53 height 11
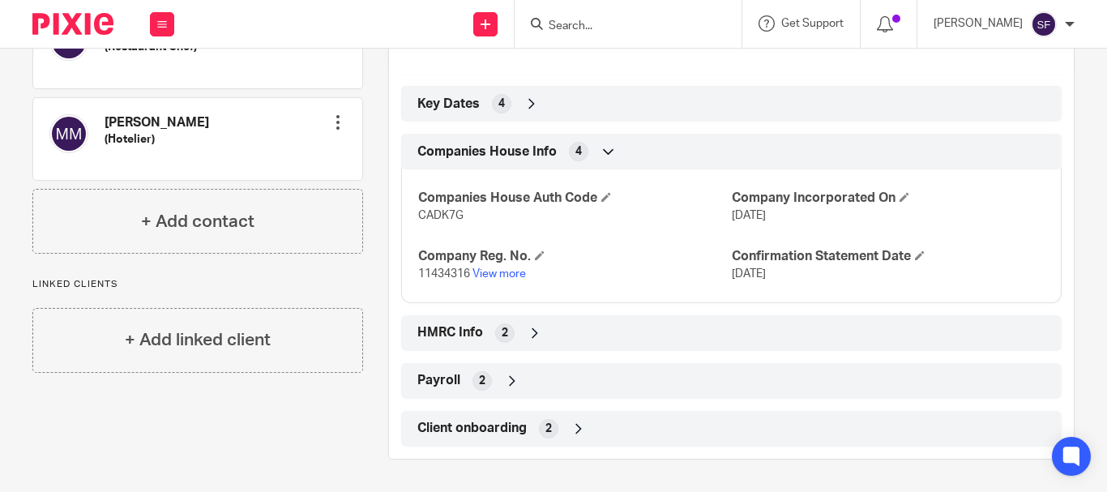
click at [508, 328] on div "2" at bounding box center [504, 332] width 19 height 19
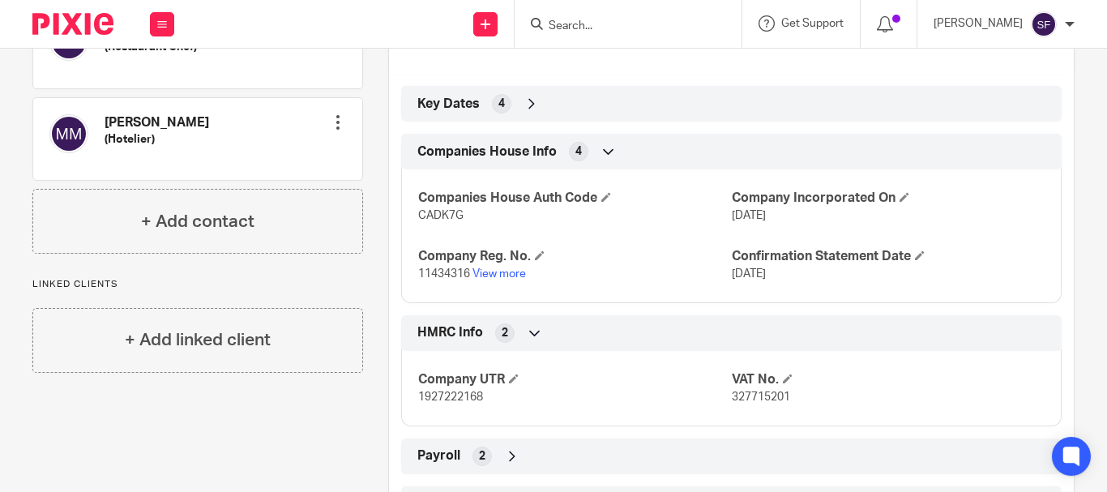
scroll to position [537, 0]
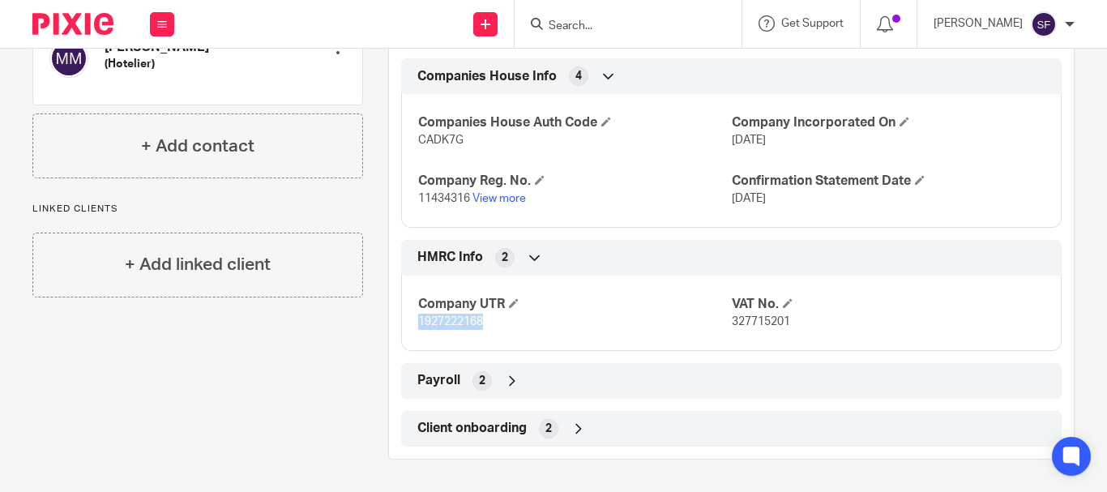
drag, startPoint x: 412, startPoint y: 318, endPoint x: 480, endPoint y: 319, distance: 68.1
click at [480, 319] on div "Company UTR 1927222168 VAT No. 327715201" at bounding box center [731, 307] width 660 height 88
copy span "1927222168"
drag, startPoint x: 411, startPoint y: 138, endPoint x: 464, endPoint y: 147, distance: 54.2
click at [464, 147] on div "Companies House Auth Code CADK7G Company Incorporated On [DATE] Company Reg. No…" at bounding box center [731, 155] width 660 height 146
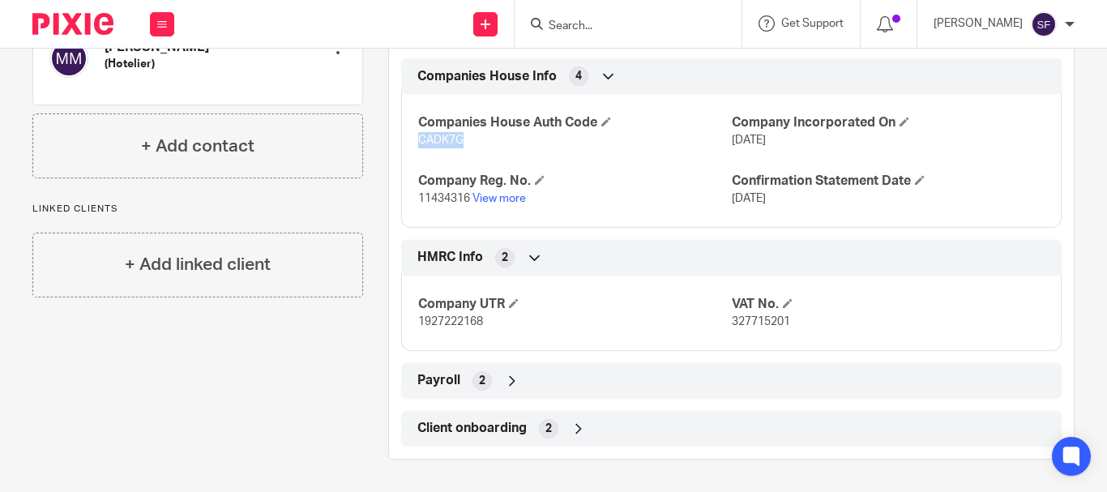
copy span "CADK7G"
